Goal: Transaction & Acquisition: Purchase product/service

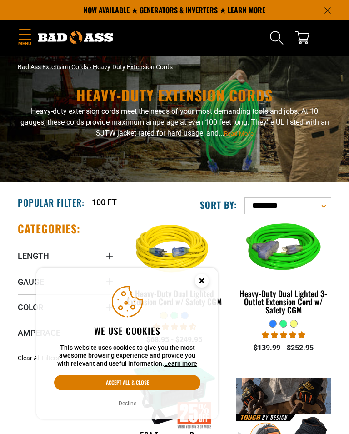
click at [132, 403] on button "Decline" at bounding box center [127, 403] width 23 height 9
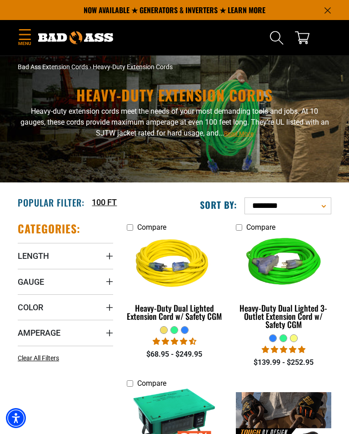
scroll to position [0, 0]
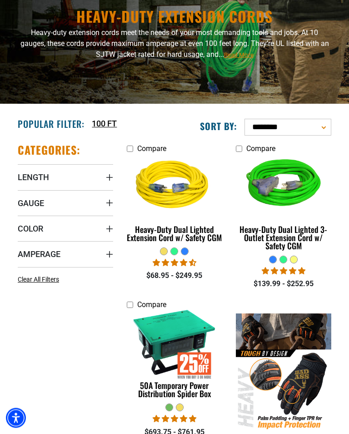
click at [58, 206] on summary "Gauge" at bounding box center [66, 203] width 96 height 25
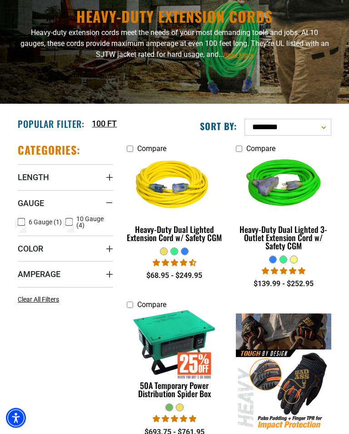
scroll to position [79, 0]
click at [69, 223] on icon at bounding box center [69, 222] width 7 height 12
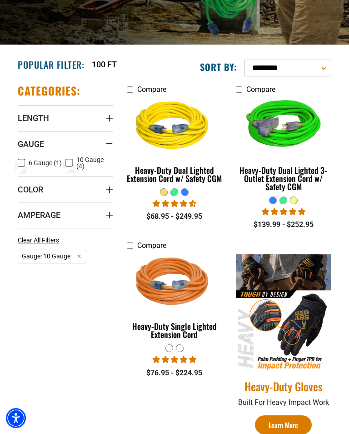
scroll to position [144, 0]
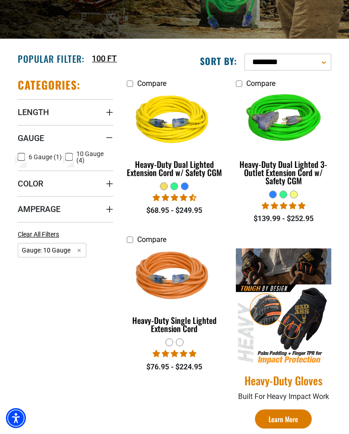
click at [60, 209] on span "Amperage" at bounding box center [39, 209] width 43 height 10
click at [24, 229] on icon at bounding box center [21, 228] width 7 height 12
